Goal: Communication & Community: Answer question/provide support

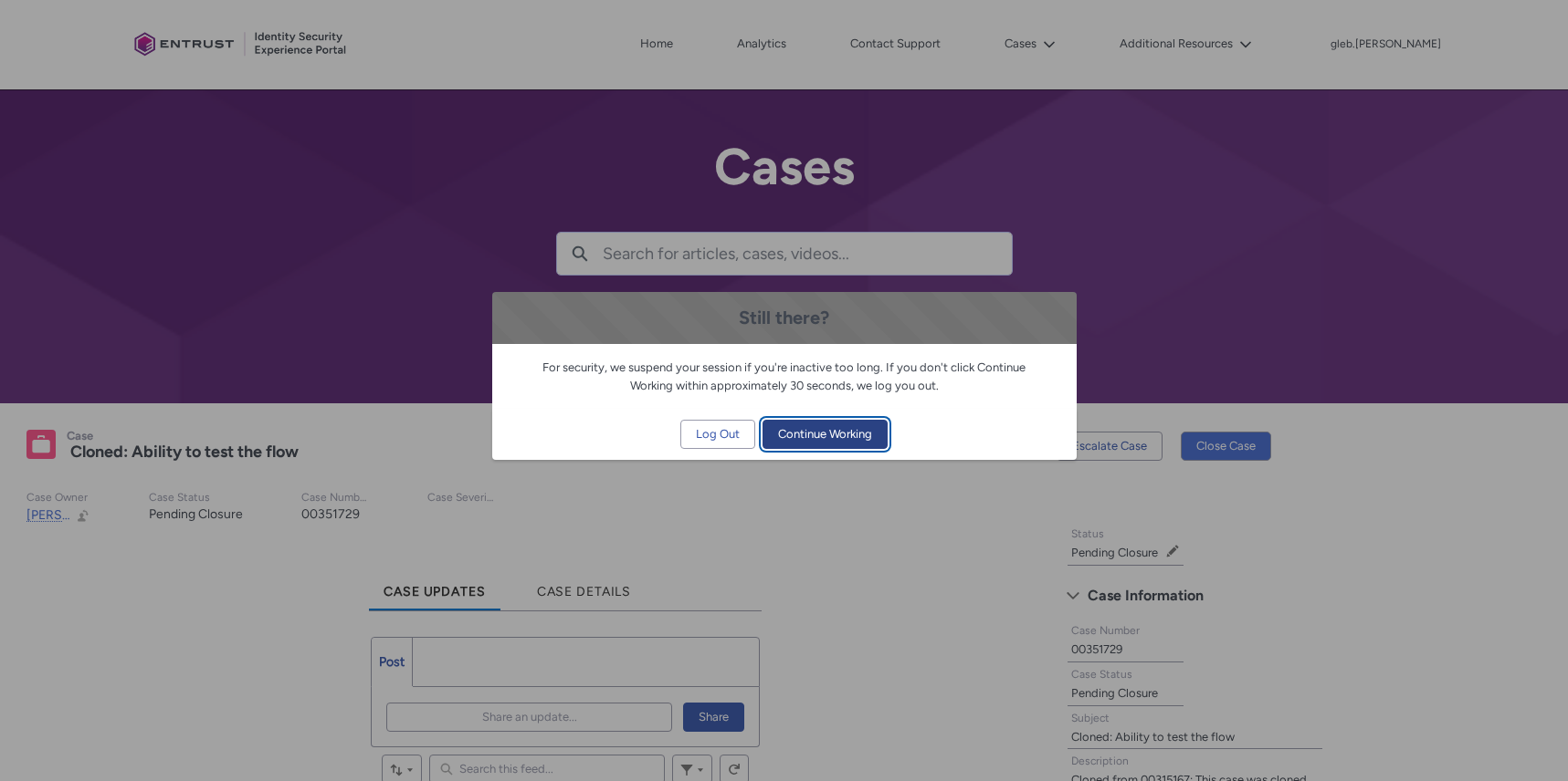
click at [846, 438] on span "Continue Working" at bounding box center [825, 435] width 94 height 27
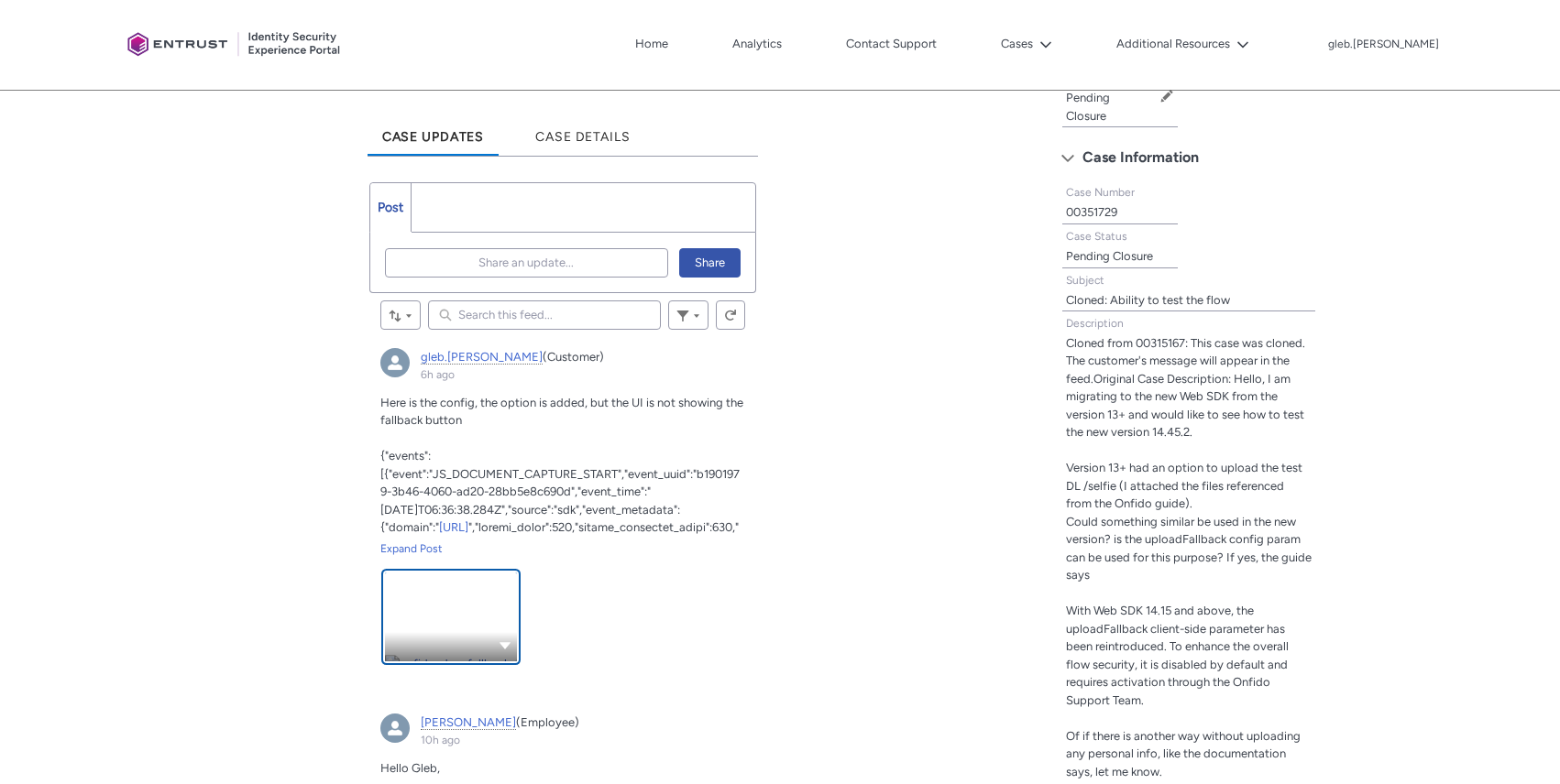
scroll to position [462, 0]
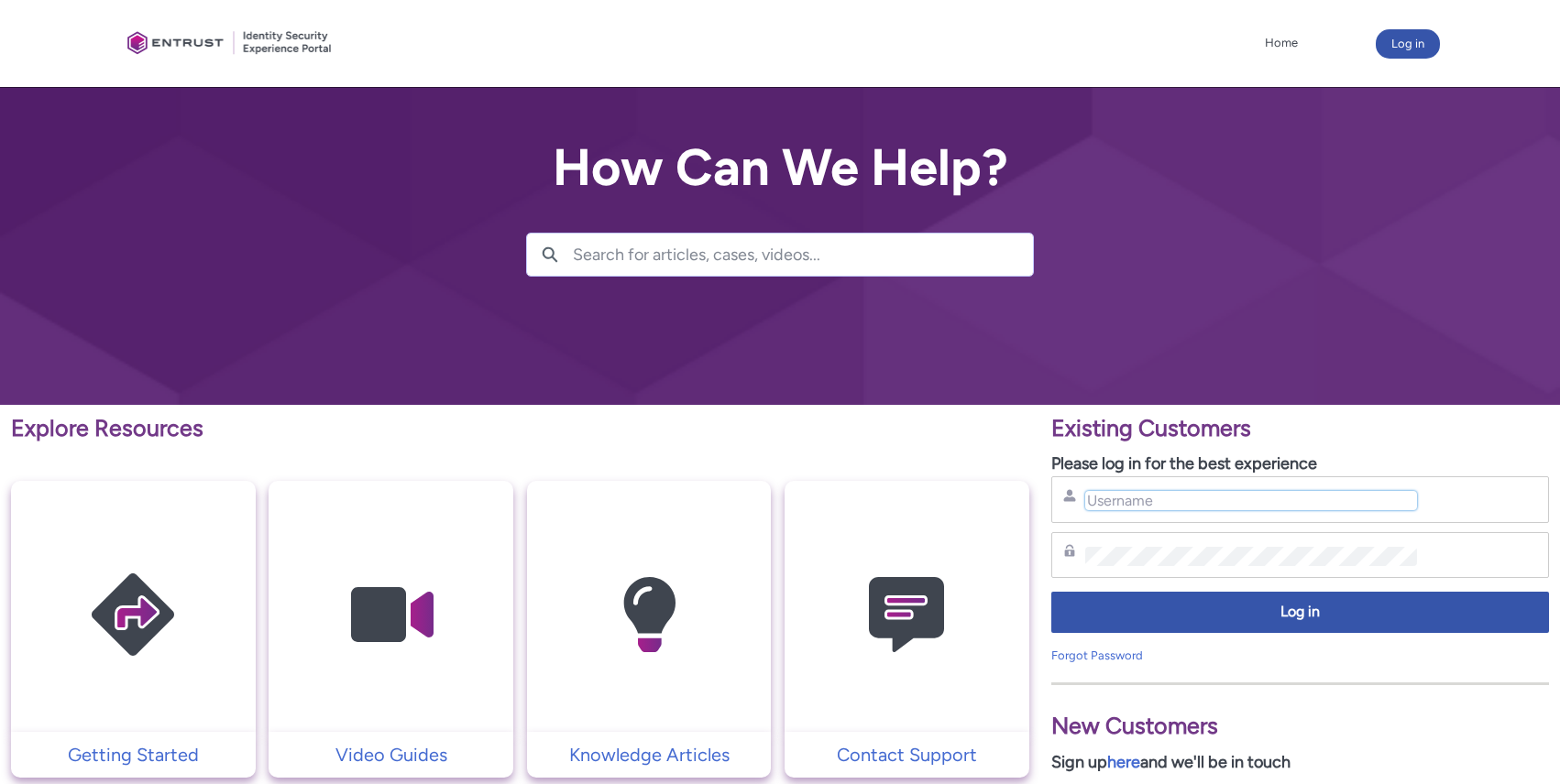
click at [1153, 510] on input "Username" at bounding box center [1251, 501] width 332 height 20
type input "gleb.borisov@mynd.co"
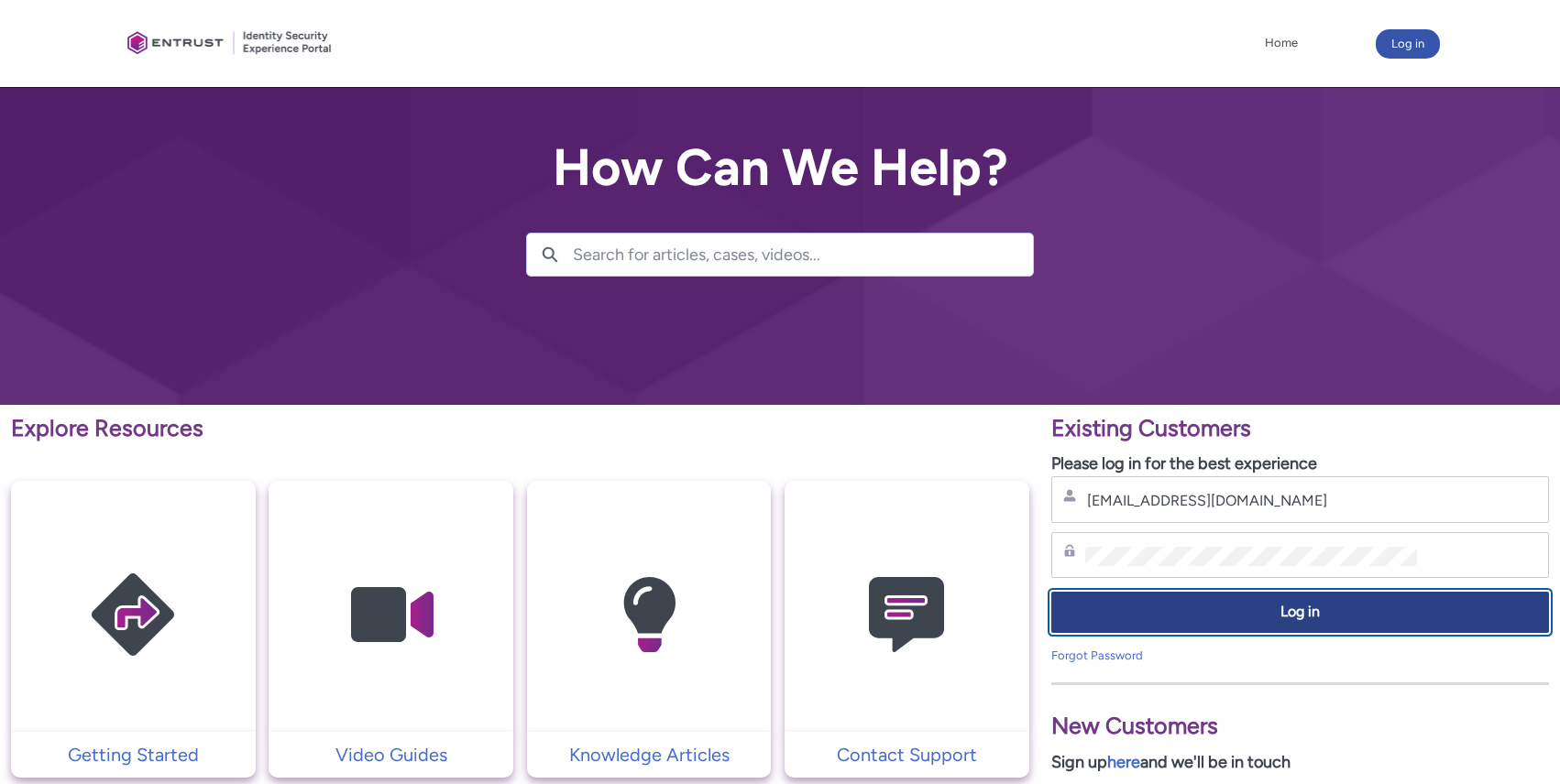
click at [1201, 609] on span "Log in" at bounding box center [1300, 613] width 474 height 21
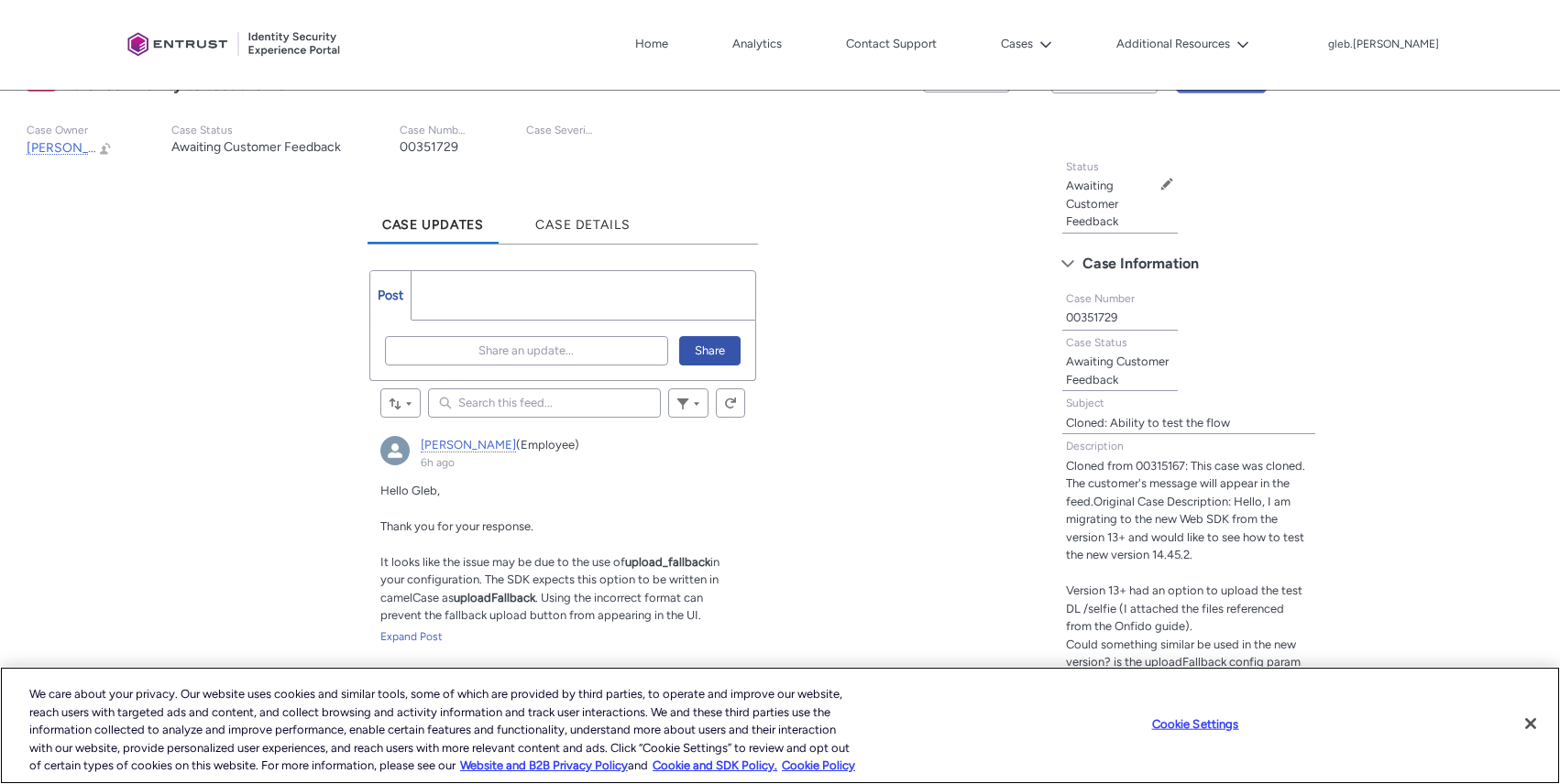
scroll to position [330, 0]
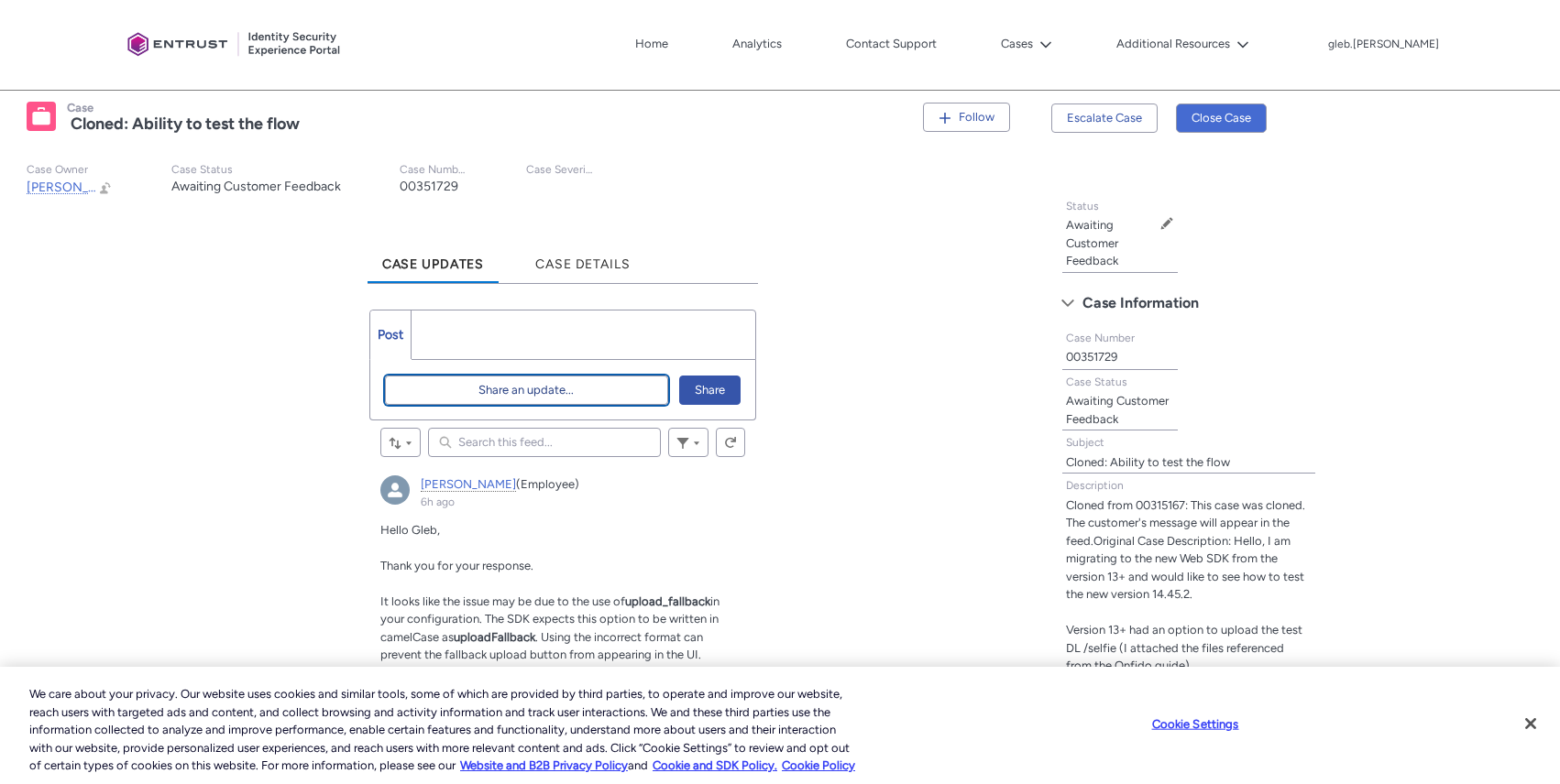
click at [543, 392] on span "Share an update..." at bounding box center [527, 391] width 96 height 27
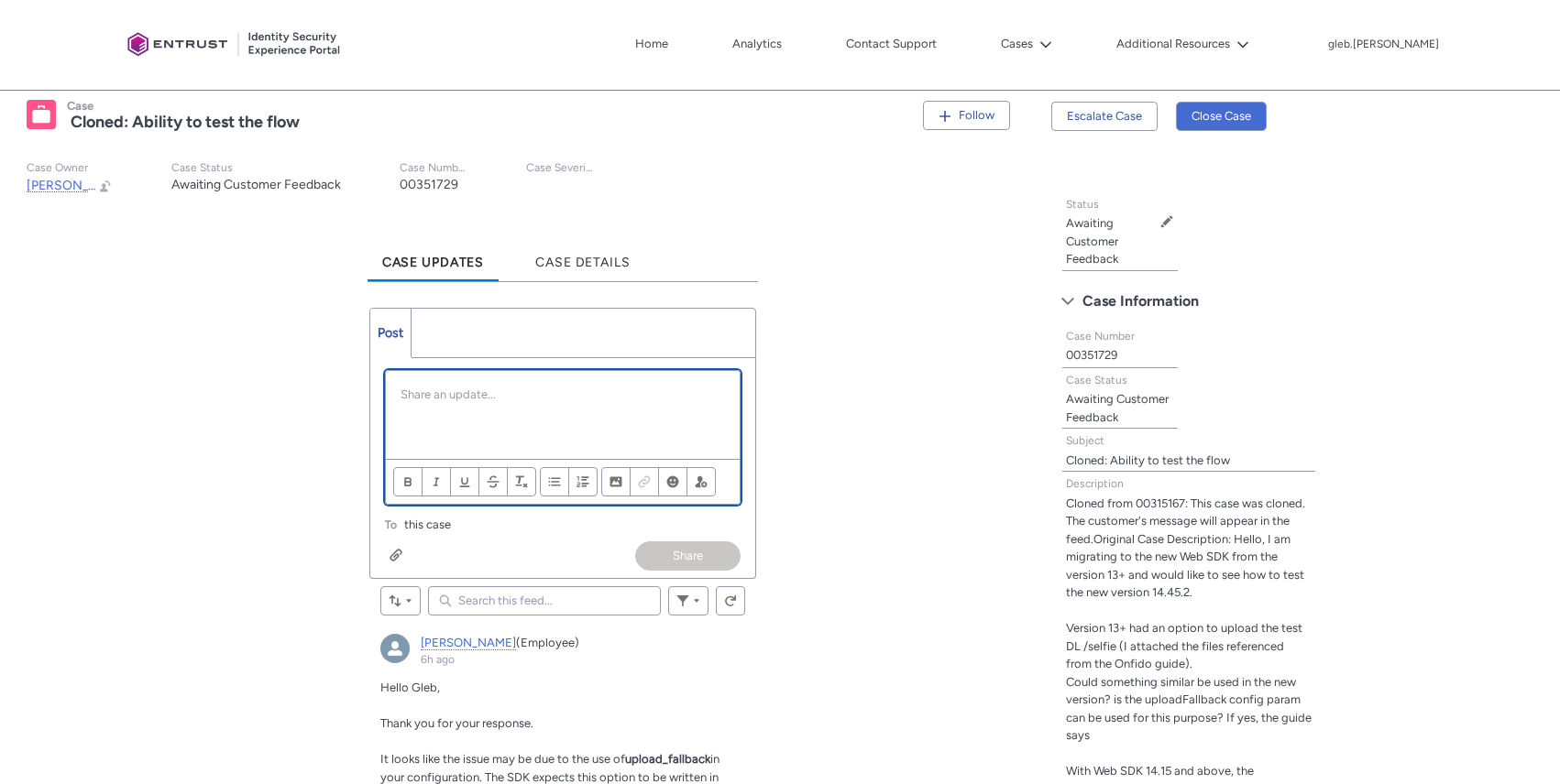
scroll to position [336, 0]
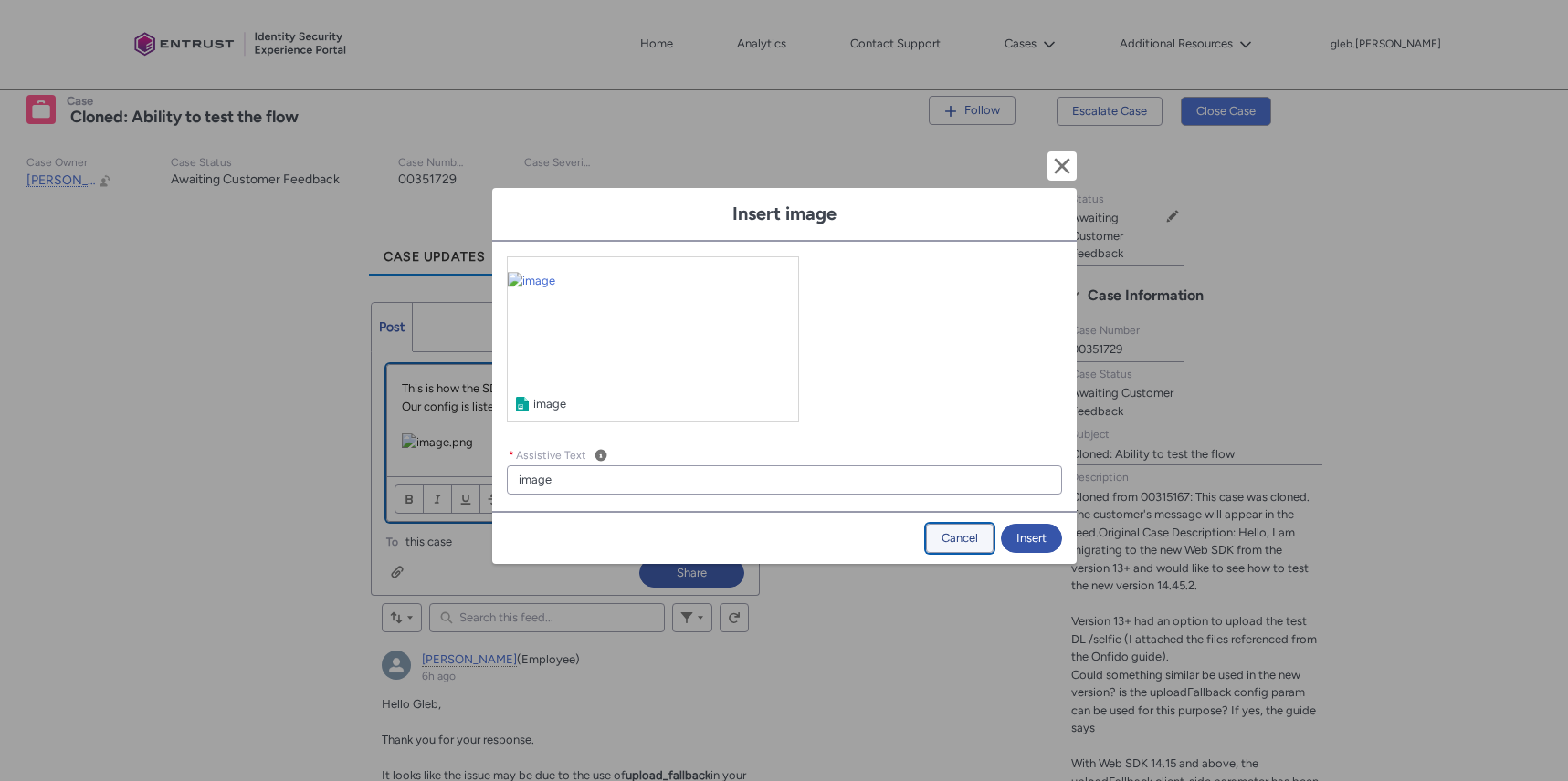
click at [945, 526] on button "Cancel" at bounding box center [959, 539] width 67 height 29
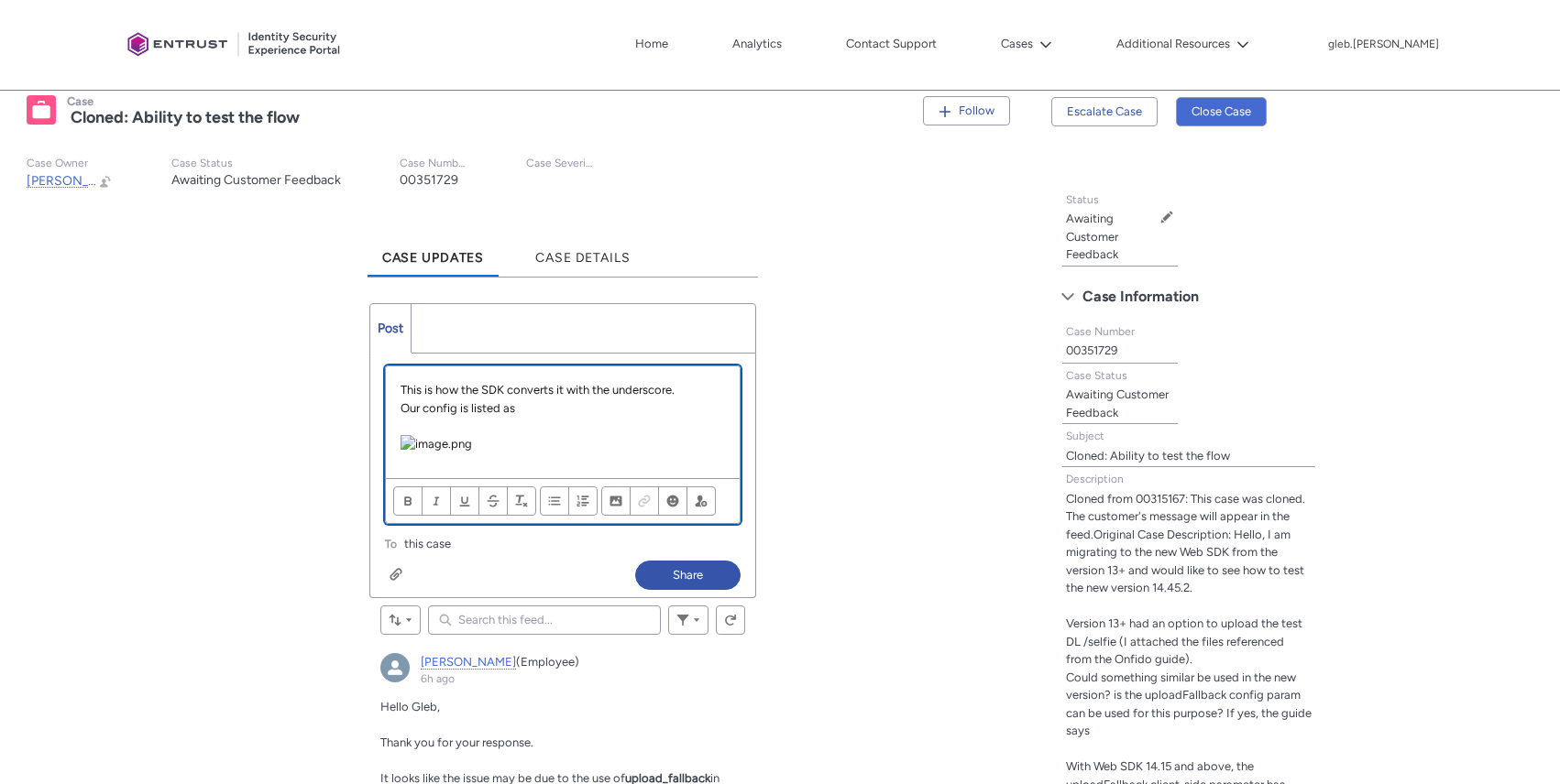
scroll to position [19, 0]
click at [550, 417] on p "Chatter Publisher" at bounding box center [563, 426] width 324 height 19
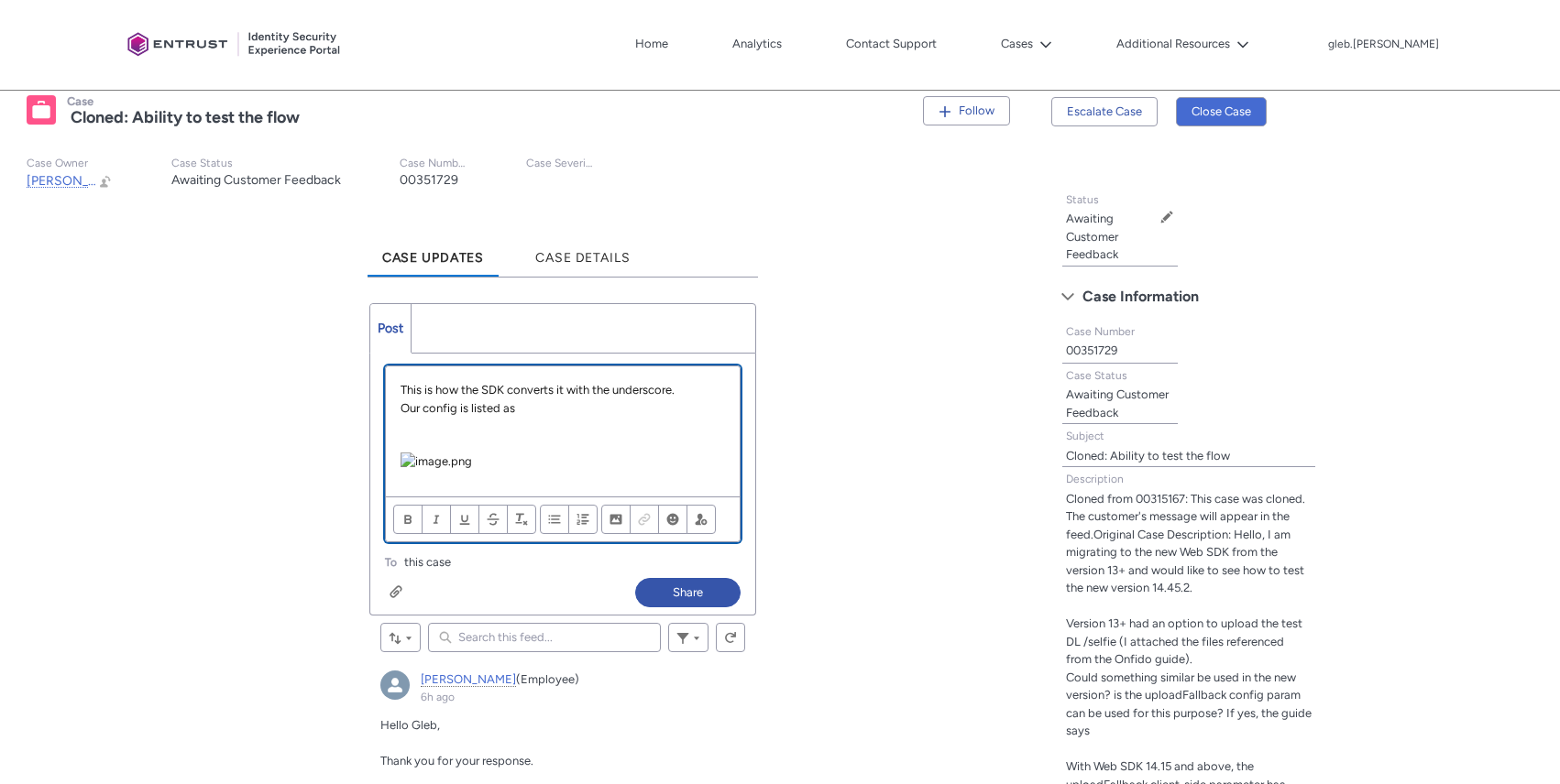
paste div "Chatter Publisher"
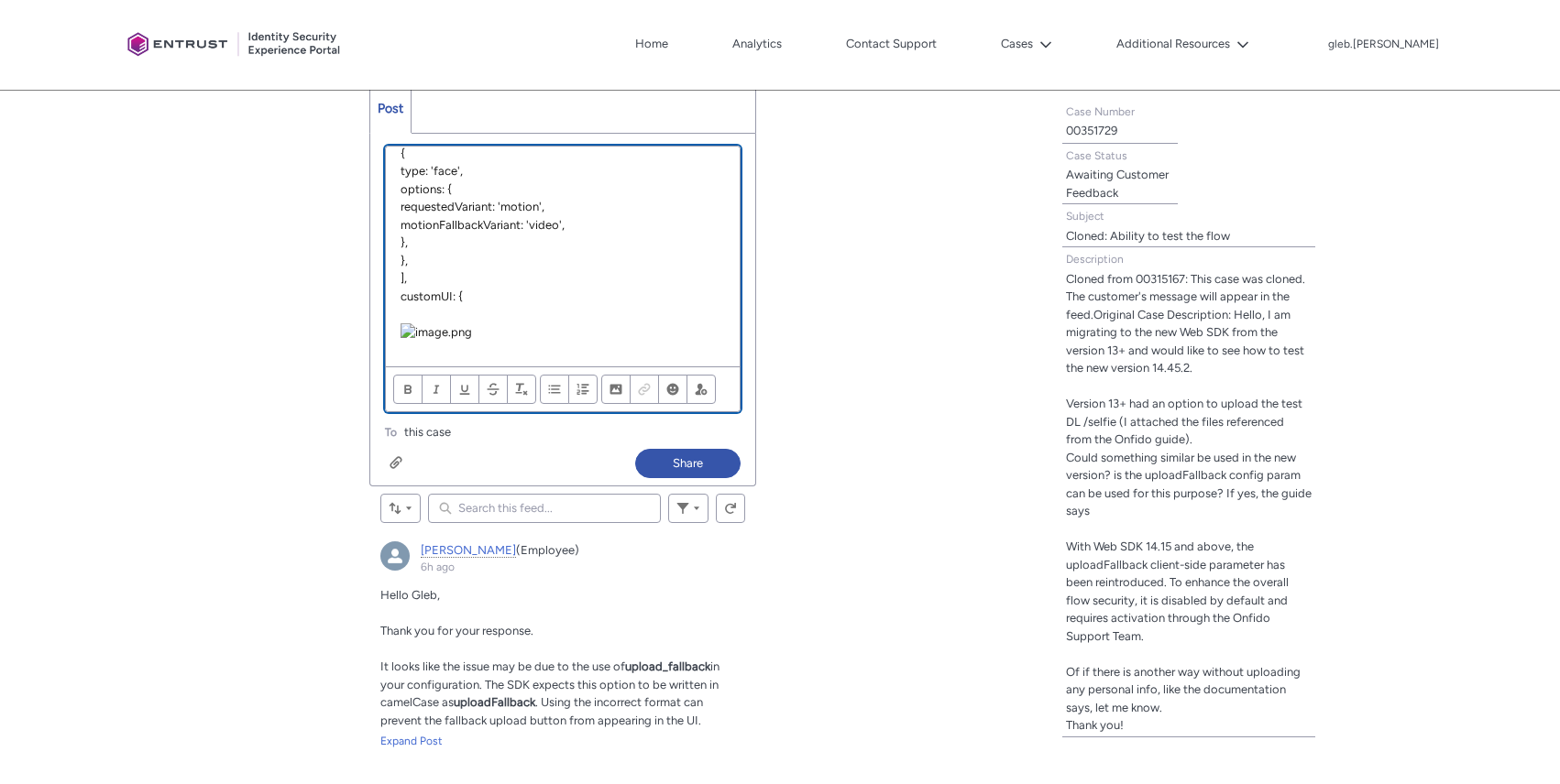
scroll to position [411, 0]
click at [549, 323] on p "Chatter Publisher" at bounding box center [563, 332] width 324 height 19
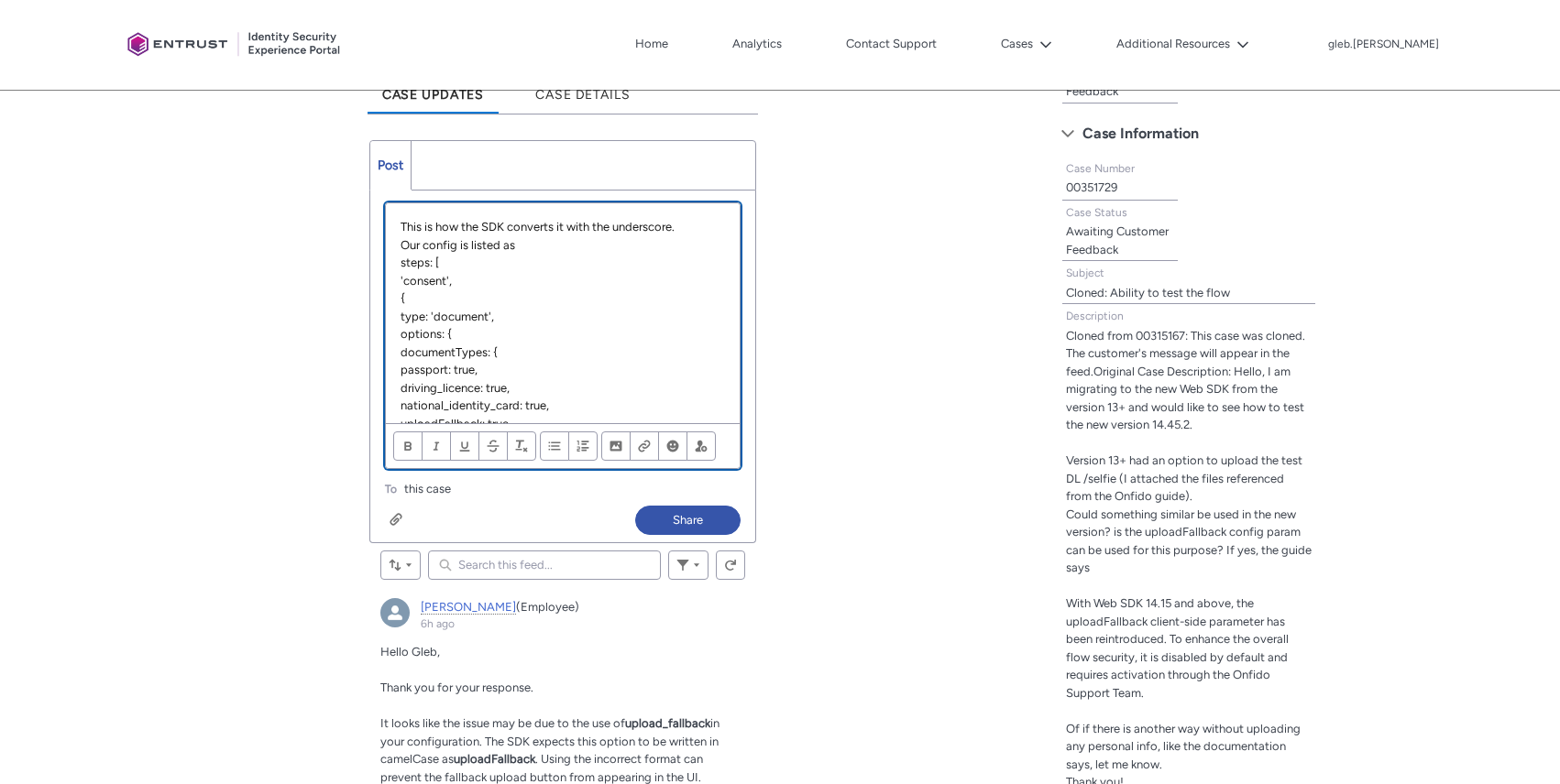
scroll to position [446, 0]
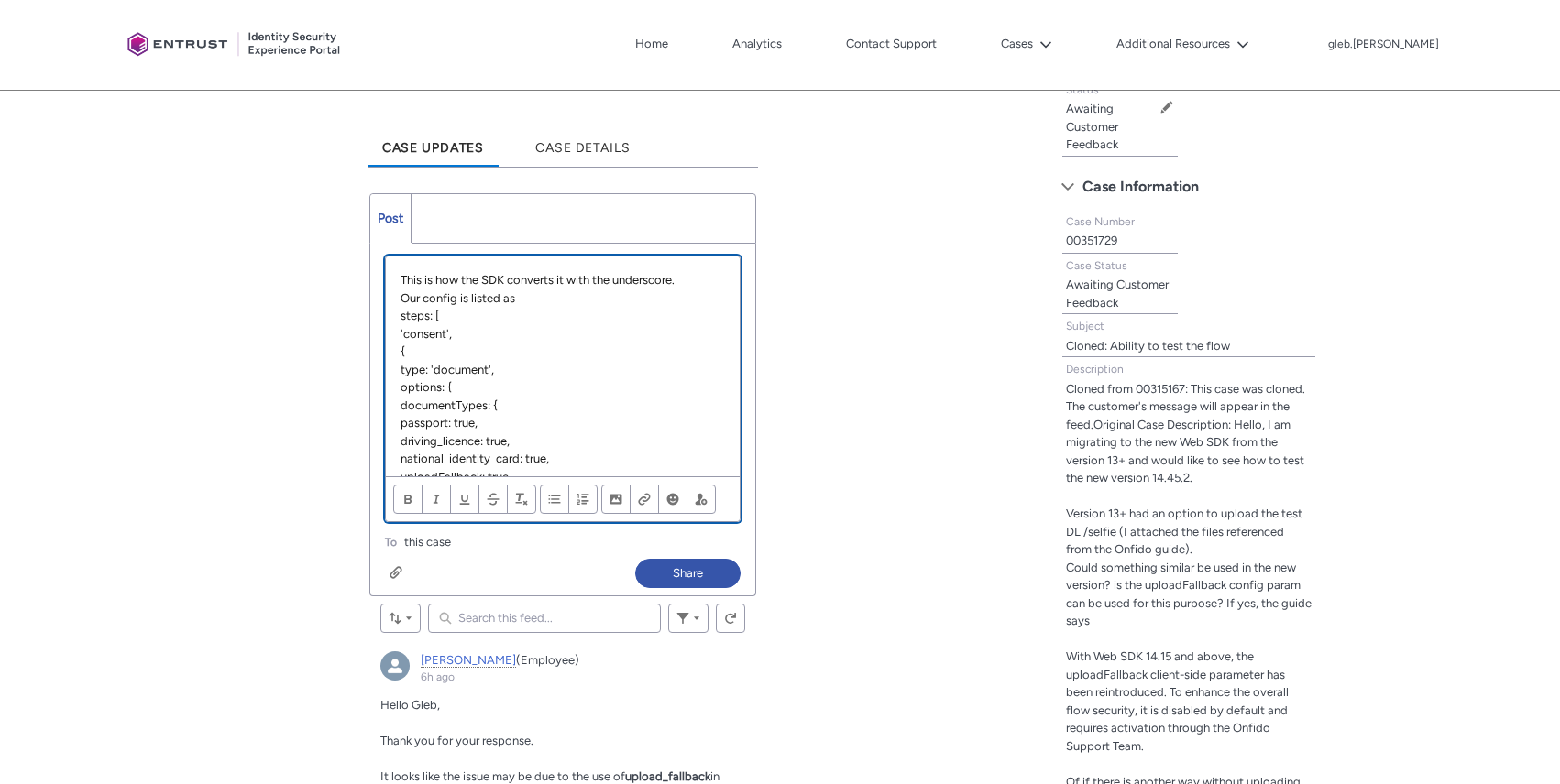
click at [443, 276] on p "This is how the SDK converts it with the underscore." at bounding box center [563, 280] width 324 height 19
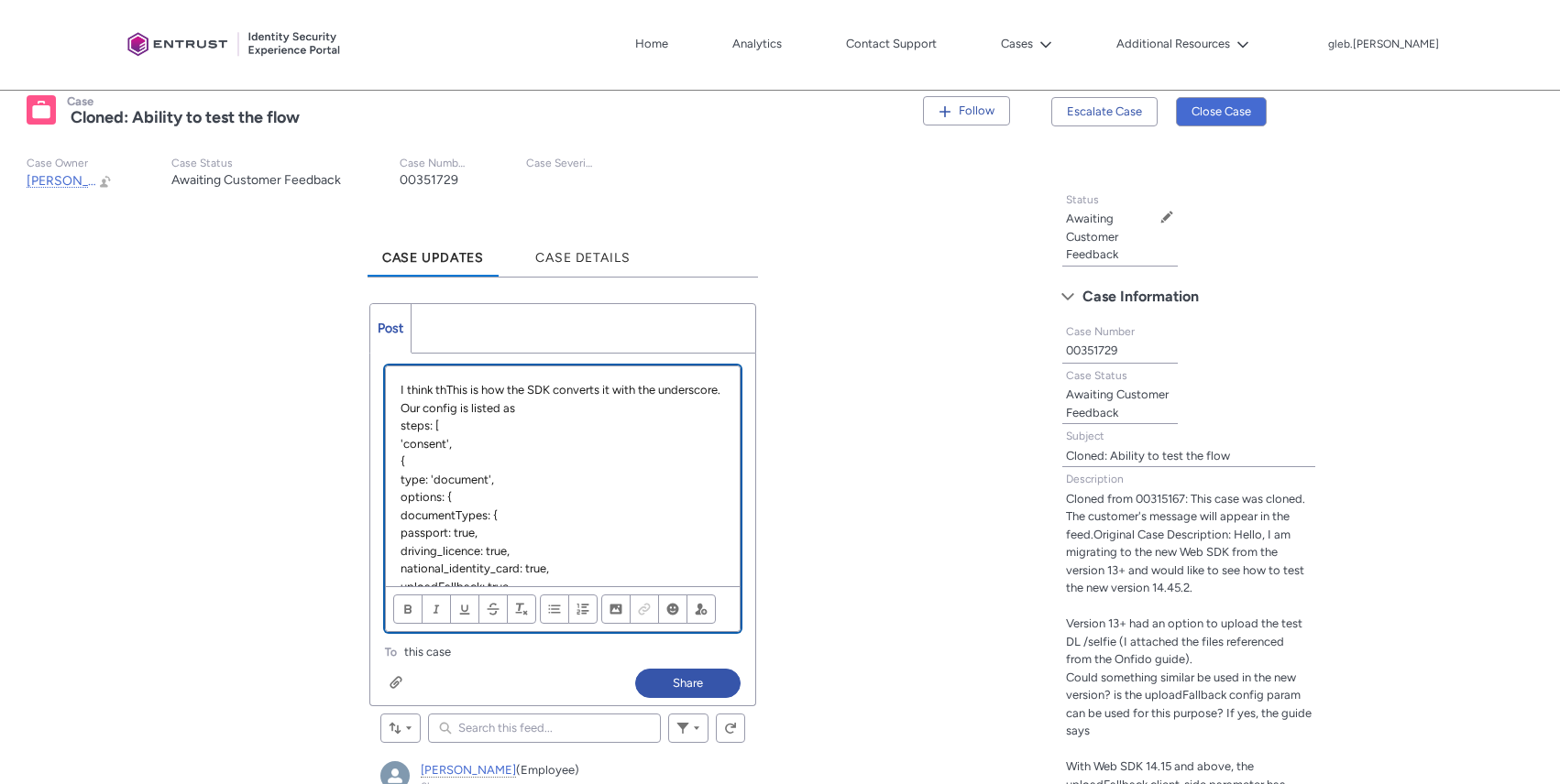
drag, startPoint x: 459, startPoint y: 392, endPoint x: 600, endPoint y: 426, distance: 145.0
click at [459, 392] on p "I think thThis is how the SDK converts it with the underscore." at bounding box center [563, 390] width 324 height 19
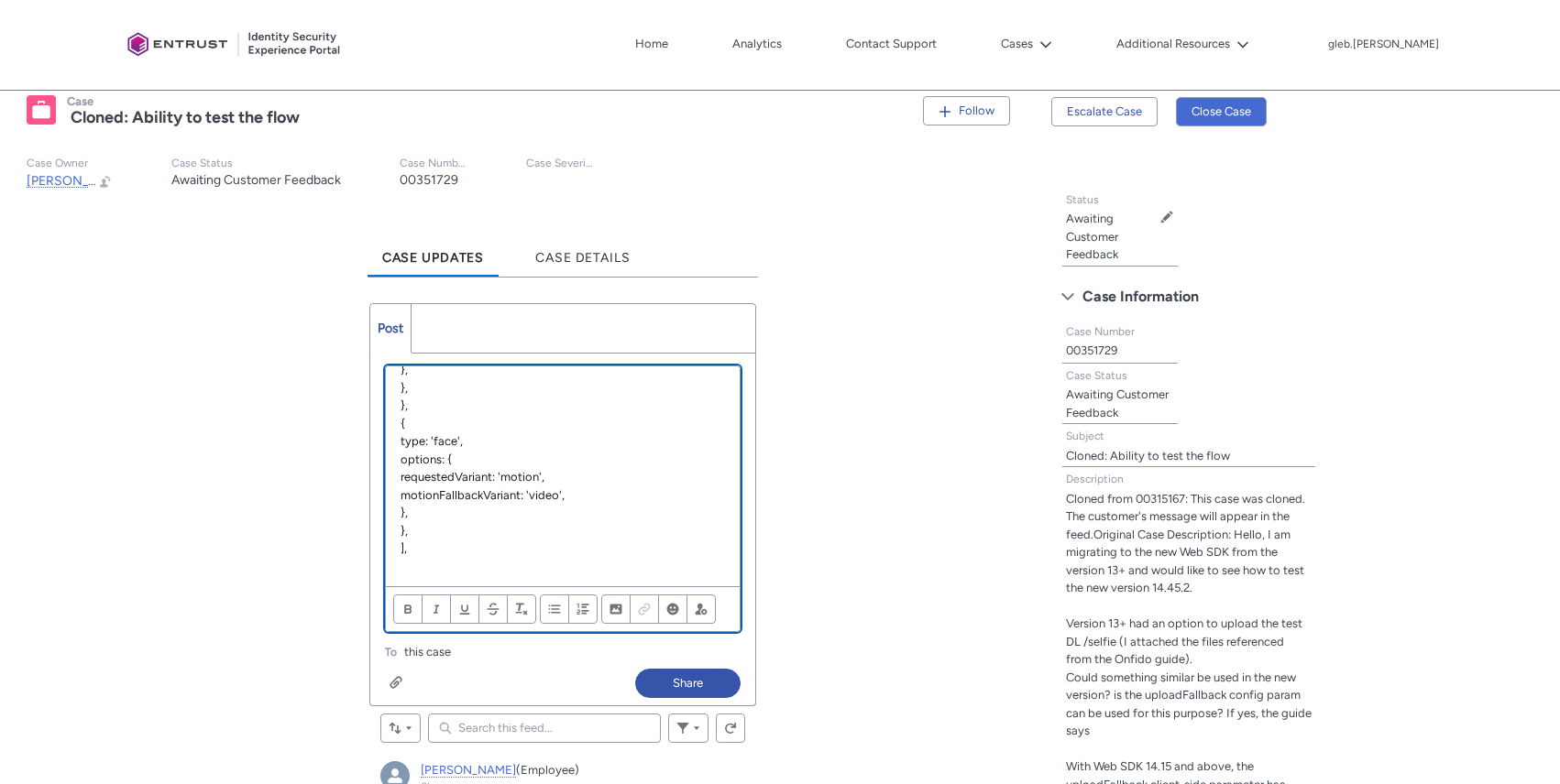
scroll to position [238, 0]
click at [690, 688] on button "Share" at bounding box center [688, 683] width 105 height 29
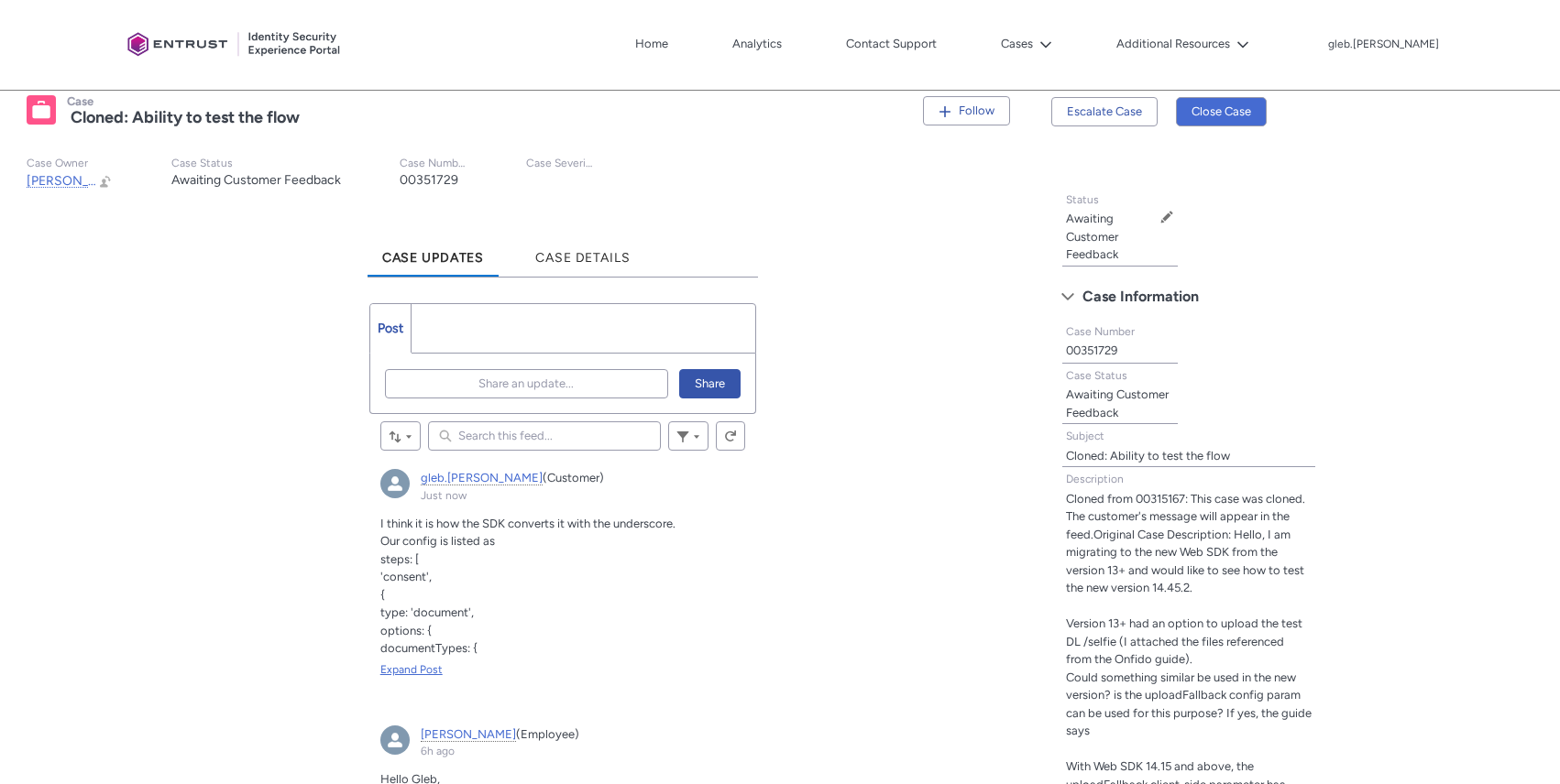
click at [418, 664] on div "Expand Post" at bounding box center [564, 670] width 365 height 17
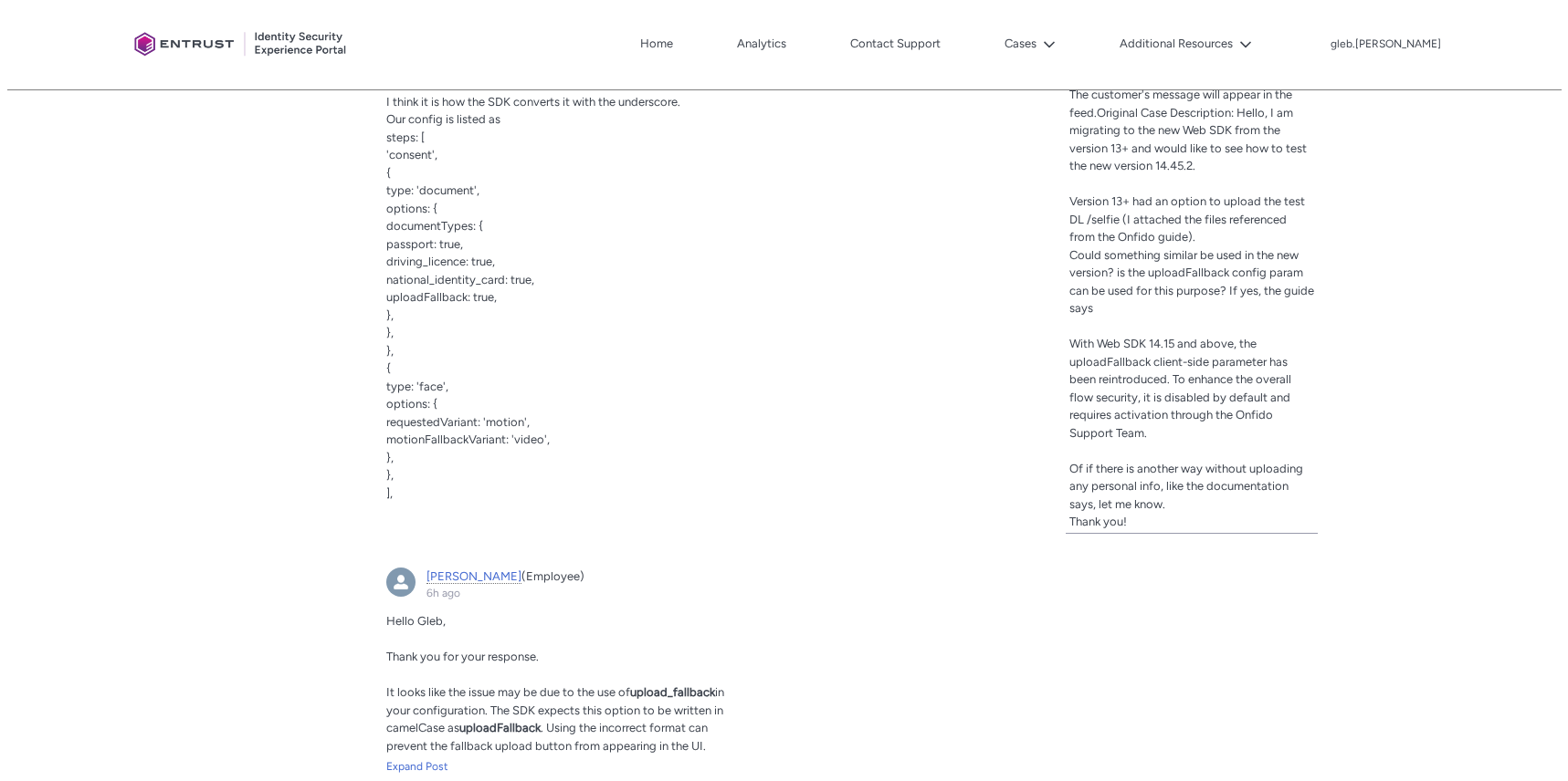
scroll to position [883, 0]
